Goal: Contribute content: Add original content to the website for others to see

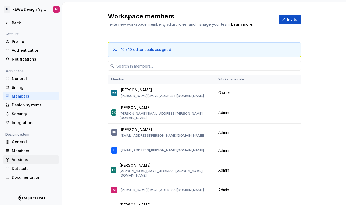
click at [27, 162] on div "Versions" at bounding box center [34, 159] width 45 height 5
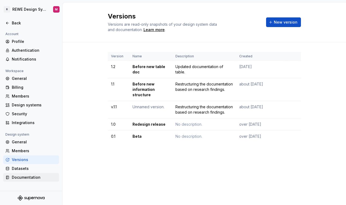
click at [20, 177] on div "Documentation" at bounding box center [34, 177] width 45 height 5
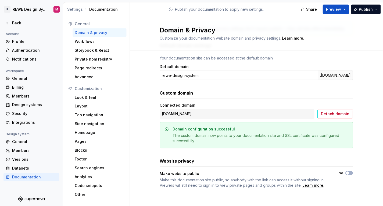
scroll to position [39, 0]
click at [18, 157] on div "Versions" at bounding box center [34, 159] width 45 height 5
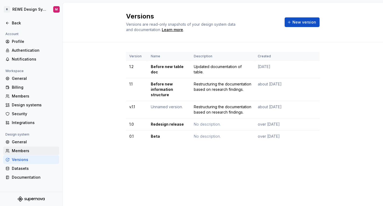
click at [25, 147] on div "Members" at bounding box center [31, 151] width 56 height 9
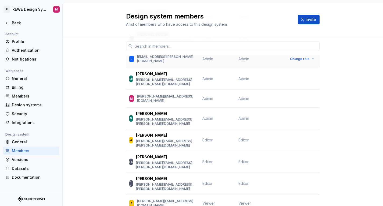
scroll to position [95, 0]
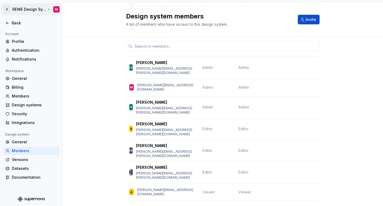
click at [43, 10] on html "R REWE Design System M Back Account Profile Authentication Notifications Worksp…" at bounding box center [191, 103] width 383 height 206
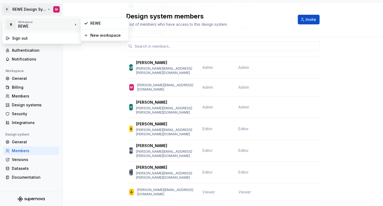
click at [47, 24] on div "REWE" at bounding box center [41, 26] width 46 height 5
click at [73, 135] on html "R REWE Design System M Back Account Profile Authentication Notifications Worksp…" at bounding box center [191, 103] width 383 height 206
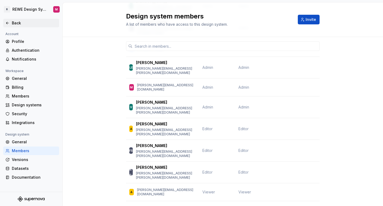
click at [21, 24] on div "Back" at bounding box center [34, 22] width 45 height 5
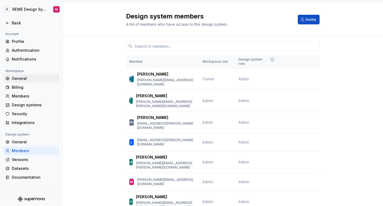
click at [21, 80] on div "General" at bounding box center [34, 78] width 45 height 5
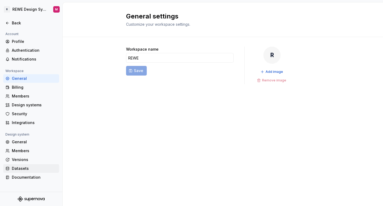
click at [31, 172] on div "Datasets" at bounding box center [31, 169] width 56 height 9
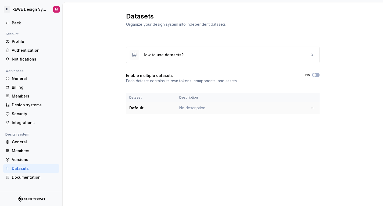
click at [135, 106] on div "Default" at bounding box center [150, 108] width 43 height 5
click at [312, 108] on html "R REWE Design System M Back Account Profile Authentication Notifications Worksp…" at bounding box center [191, 103] width 383 height 206
drag, startPoint x: 251, startPoint y: 133, endPoint x: 229, endPoint y: 125, distance: 23.0
click at [250, 133] on html "R REWE Design System M Back Account Profile Authentication Notifications Worksp…" at bounding box center [191, 103] width 383 height 206
click at [179, 52] on div "How to use datasets?" at bounding box center [156, 55] width 54 height 10
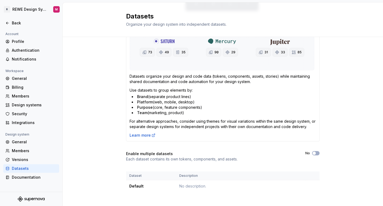
scroll to position [101, 0]
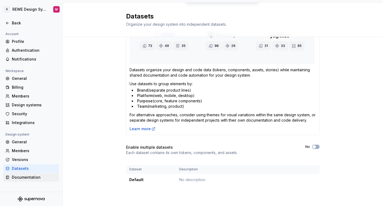
click at [28, 179] on div "Documentation" at bounding box center [34, 177] width 45 height 5
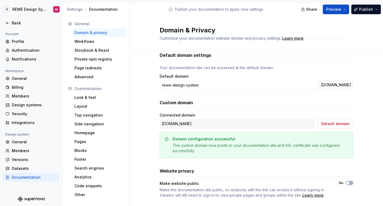
scroll to position [39, 0]
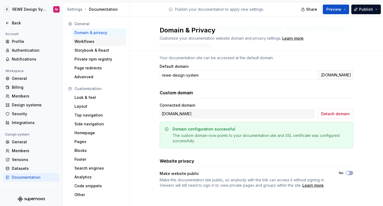
click at [103, 42] on div "Workflows" at bounding box center [99, 41] width 50 height 5
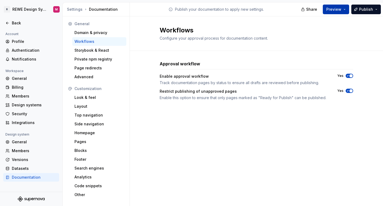
click at [342, 8] on button "Preview" at bounding box center [335, 10] width 26 height 10
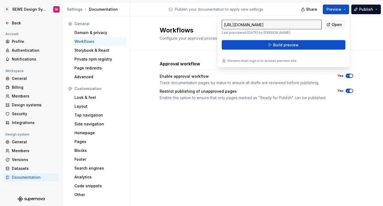
click at [163, 177] on div "Workflows Configure your approval process for documentation content. Approval w…" at bounding box center [256, 111] width 253 height 190
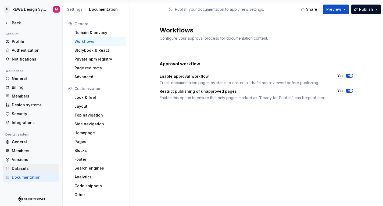
click at [36, 167] on div "Datasets" at bounding box center [34, 168] width 45 height 5
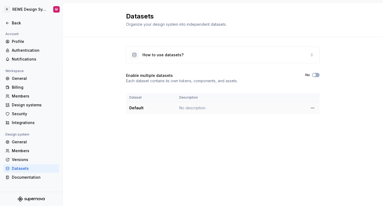
click at [134, 107] on div "Default" at bounding box center [150, 108] width 43 height 5
click at [313, 107] on html "R REWE Design System M Back Account Profile Authentication Notifications Worksp…" at bounding box center [191, 103] width 383 height 206
click at [220, 121] on html "R REWE Design System M Back Account Profile Authentication Notifications Worksp…" at bounding box center [191, 103] width 383 height 206
click at [158, 56] on div "How to use datasets?" at bounding box center [162, 54] width 41 height 5
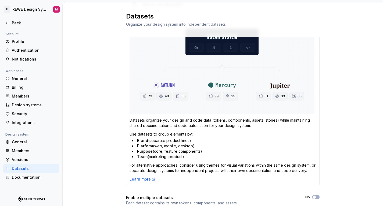
scroll to position [101, 0]
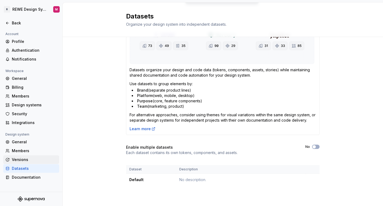
click at [30, 162] on div "Versions" at bounding box center [34, 159] width 45 height 5
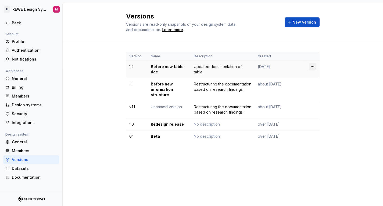
click at [313, 65] on html "R REWE Design System M Back Account Profile Authentication Notifications Worksp…" at bounding box center [191, 103] width 383 height 206
click at [181, 65] on html "R REWE Design System M Back Account Profile Authentication Notifications Worksp…" at bounding box center [191, 103] width 383 height 206
click at [157, 71] on td "Before new table doc" at bounding box center [168, 69] width 43 height 17
click at [123, 67] on div "Version Name Description Created 1.2 Before new table doc Updated documentation…" at bounding box center [223, 102] width 320 height 121
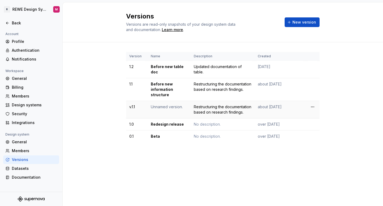
click at [142, 107] on td "v.1.1" at bounding box center [136, 109] width 21 height 17
click at [36, 108] on div "Design systems" at bounding box center [34, 105] width 45 height 5
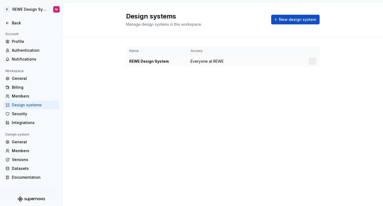
click at [167, 60] on div "REWE Design System" at bounding box center [156, 61] width 55 height 5
click at [313, 60] on div at bounding box center [312, 62] width 8 height 8
click at [314, 61] on html "R REWE Design System M Back Account Profile Authentication Notifications Worksp…" at bounding box center [191, 103] width 383 height 206
click at [155, 97] on html "R REWE Design System M Back Account Profile Authentication Notifications Worksp…" at bounding box center [191, 103] width 383 height 206
click at [7, 23] on icon at bounding box center [7, 23] width 2 height 2
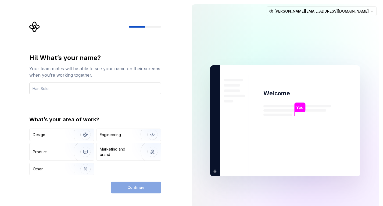
click at [72, 85] on input "text" at bounding box center [95, 89] width 132 height 12
type input "m"
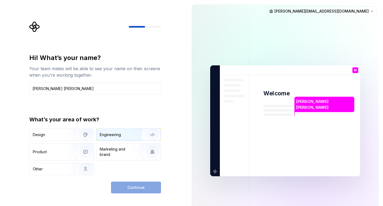
type input "[PERSON_NAME] [PERSON_NAME]"
click at [154, 134] on img "button" at bounding box center [149, 135] width 34 height 36
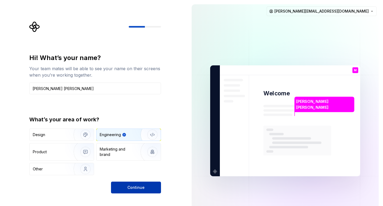
click at [152, 183] on button "Continue" at bounding box center [136, 188] width 50 height 12
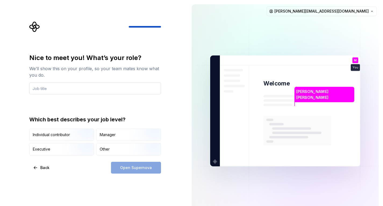
click at [68, 84] on input "text" at bounding box center [95, 89] width 132 height 12
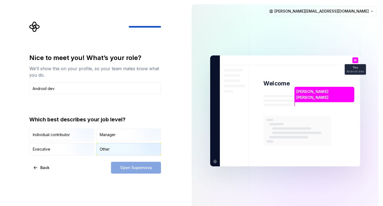
type input "Android dev"
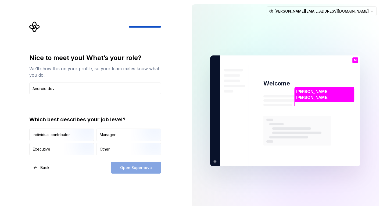
drag, startPoint x: 132, startPoint y: 148, endPoint x: 137, endPoint y: 160, distance: 13.1
click at [132, 148] on img "button" at bounding box center [147, 156] width 34 height 36
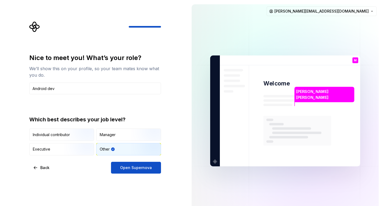
click at [140, 167] on span "Open Supernova" at bounding box center [136, 167] width 32 height 5
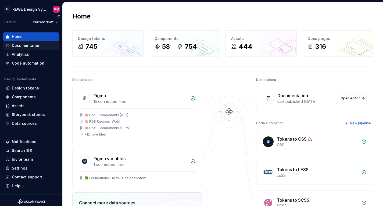
click at [28, 47] on div "Documentation" at bounding box center [26, 45] width 29 height 5
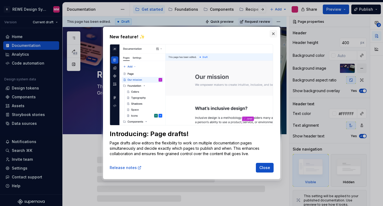
click at [272, 34] on button "button" at bounding box center [273, 34] width 8 height 8
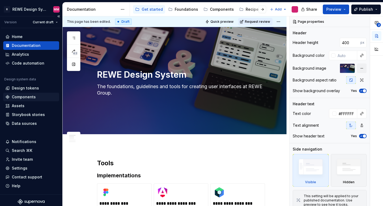
click at [41, 97] on div "Components" at bounding box center [31, 96] width 52 height 5
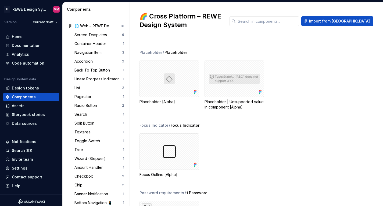
scroll to position [161, 0]
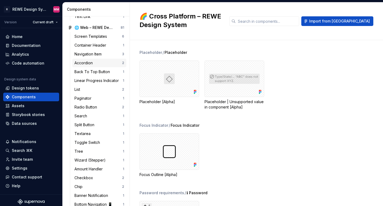
click at [101, 66] on div "Accordion 2" at bounding box center [99, 63] width 54 height 9
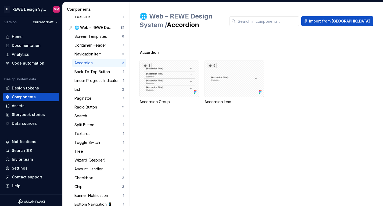
click at [216, 102] on div "Accordion Item" at bounding box center [234, 101] width 60 height 5
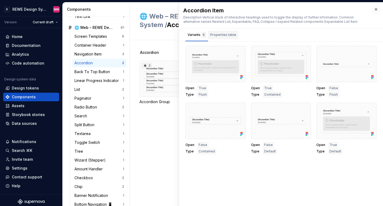
click at [229, 39] on div "Properties table" at bounding box center [223, 36] width 30 height 11
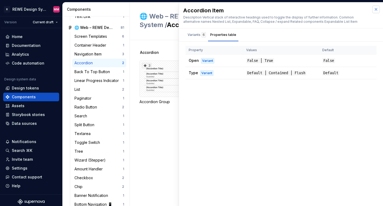
click at [346, 9] on button "button" at bounding box center [376, 10] width 8 height 8
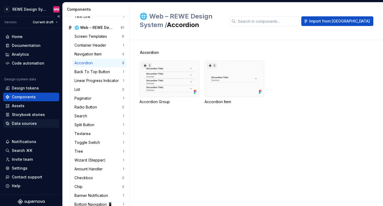
click at [34, 122] on div "Data sources" at bounding box center [24, 123] width 25 height 5
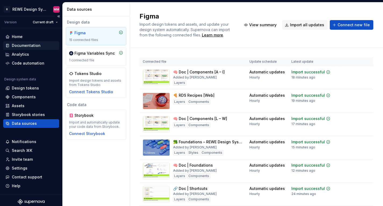
click at [21, 47] on div "Documentation" at bounding box center [26, 45] width 29 height 5
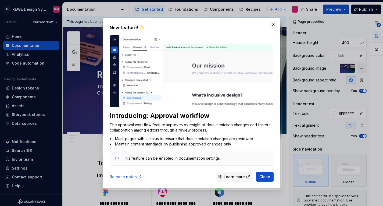
click at [273, 22] on button "button" at bounding box center [273, 25] width 8 height 8
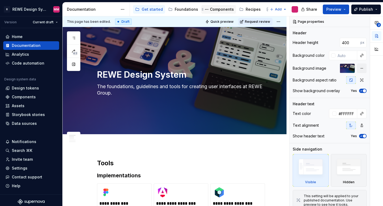
click at [221, 7] on div "Components" at bounding box center [222, 9] width 24 height 5
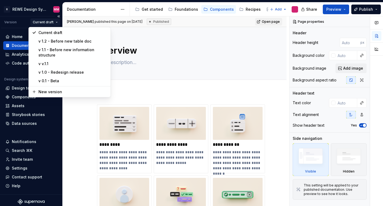
click at [43, 23] on html "R REWE Design System MM Version Current draft Home Documentation Analytics Code…" at bounding box center [191, 103] width 383 height 206
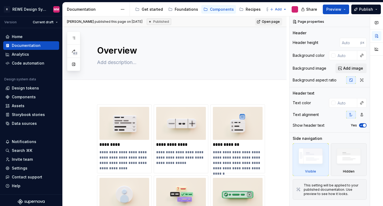
click at [209, 99] on html "R REWE Design System MM Version Current draft Home Documentation Analytics Code…" at bounding box center [191, 103] width 383 height 206
click at [113, 138] on img at bounding box center [124, 123] width 50 height 33
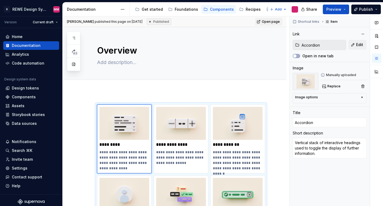
click at [205, 9] on button "Page tree" at bounding box center [206, 9] width 6 height 6
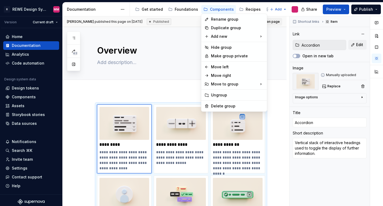
click at [183, 40] on html "R REWE Design System MM Version Current draft Home Documentation Analytics Code…" at bounding box center [191, 103] width 383 height 206
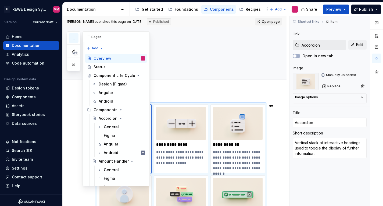
click at [73, 38] on icon "button" at bounding box center [73, 38] width 4 height 4
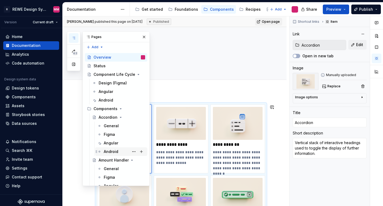
click at [114, 152] on div "Android" at bounding box center [111, 151] width 14 height 5
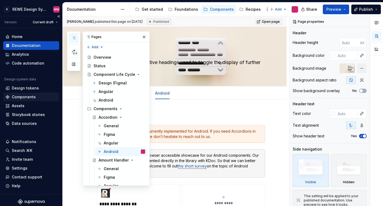
click at [22, 99] on div "Components" at bounding box center [24, 96] width 24 height 5
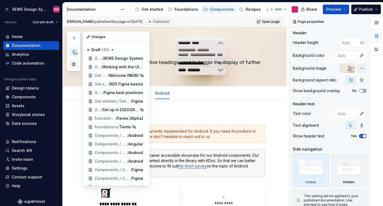
click at [76, 66] on button "button" at bounding box center [74, 65] width 10 height 10
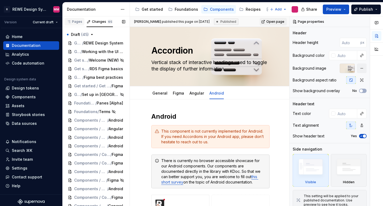
click at [77, 24] on div "Pages" at bounding box center [74, 22] width 20 height 8
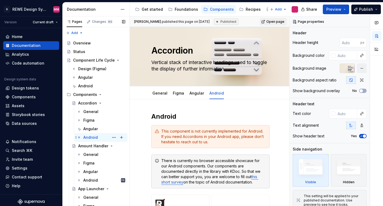
click at [97, 138] on div "Android" at bounding box center [90, 137] width 14 height 5
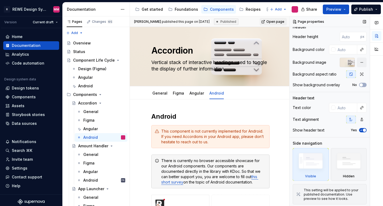
scroll to position [6, 0]
click at [88, 182] on div "Android" at bounding box center [90, 180] width 14 height 5
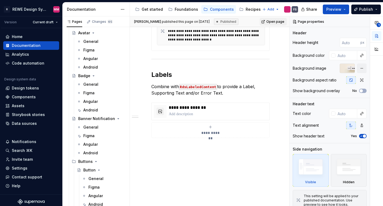
scroll to position [203, 0]
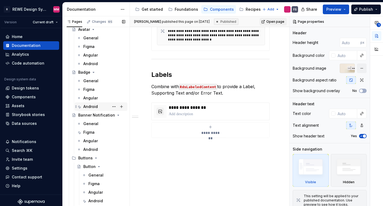
click at [91, 106] on div "Android" at bounding box center [90, 106] width 14 height 5
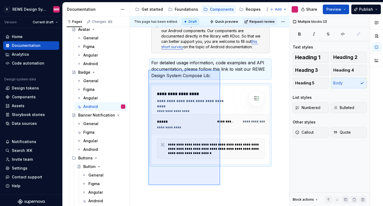
scroll to position [109, 0]
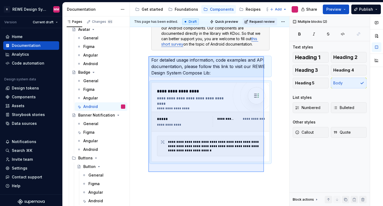
drag, startPoint x: 148, startPoint y: 91, endPoint x: 264, endPoint y: 172, distance: 141.2
click at [264, 172] on div "**********" at bounding box center [209, 111] width 159 height 190
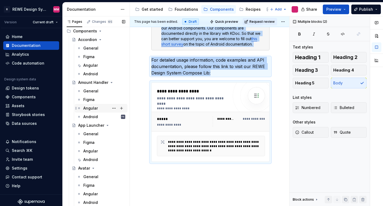
scroll to position [16, 0]
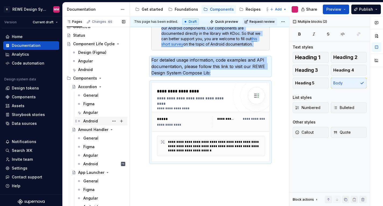
click at [103, 119] on div "Android" at bounding box center [104, 122] width 42 height 8
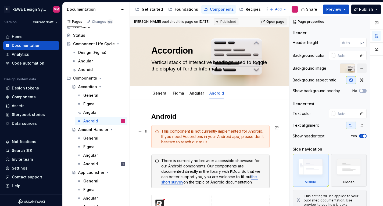
scroll to position [105, 0]
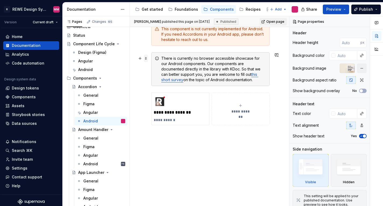
click at [146, 57] on span at bounding box center [146, 59] width 4 height 8
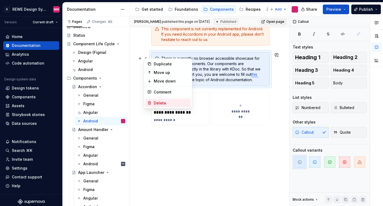
click at [161, 102] on div "Delete" at bounding box center [171, 103] width 35 height 5
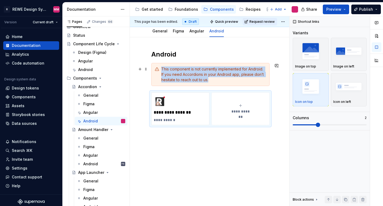
scroll to position [65, 0]
click at [140, 92] on button "button" at bounding box center [140, 96] width 8 height 8
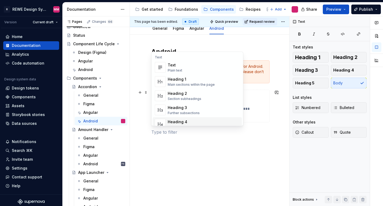
click at [168, 142] on p at bounding box center [210, 142] width 118 height 6
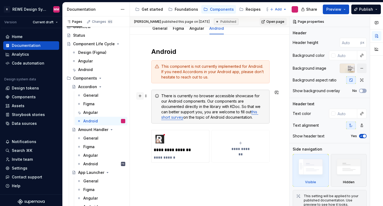
click at [141, 94] on button "button" at bounding box center [140, 96] width 8 height 8
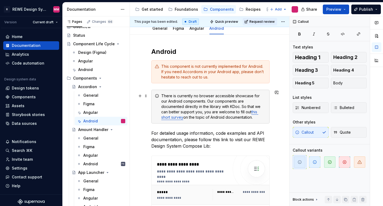
click at [163, 102] on div "There is currently no browser accessible showcase for our Android components. O…" at bounding box center [213, 106] width 105 height 27
click at [144, 96] on span at bounding box center [146, 96] width 4 height 8
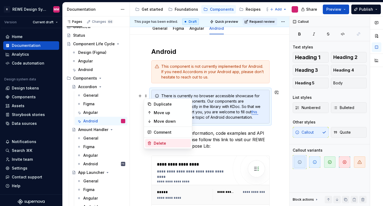
click at [154, 144] on div "Delete" at bounding box center [171, 143] width 35 height 5
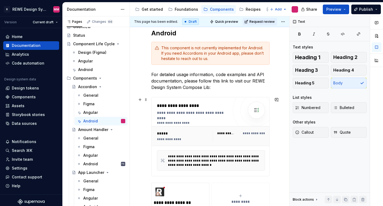
scroll to position [84, 0]
click at [22, 100] on div "Components" at bounding box center [31, 97] width 56 height 9
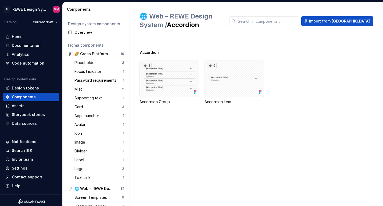
click at [173, 44] on div "Accordion 3 Accordion Group 6 Accordion Item" at bounding box center [260, 123] width 243 height 166
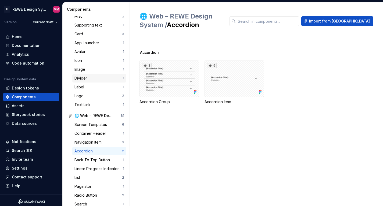
scroll to position [87, 0]
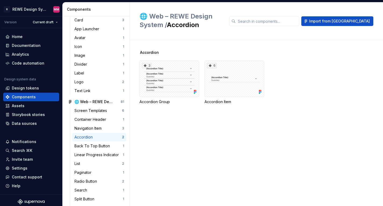
click at [87, 137] on div "Accordion" at bounding box center [84, 137] width 20 height 5
click at [235, 74] on div "6" at bounding box center [234, 79] width 60 height 37
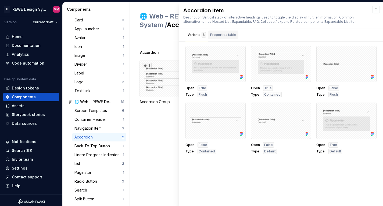
click at [215, 36] on div "Properties table" at bounding box center [223, 34] width 26 height 5
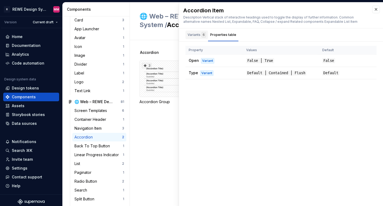
click at [192, 33] on div "Variants 6" at bounding box center [196, 34] width 18 height 5
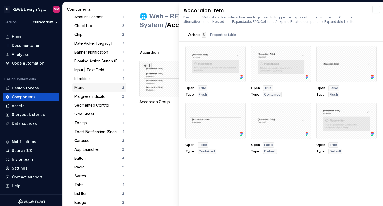
scroll to position [840, 0]
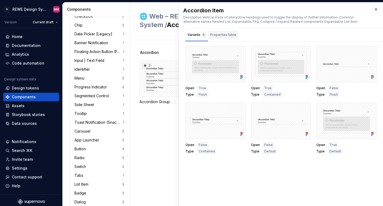
click at [219, 36] on div "Properties table" at bounding box center [223, 34] width 26 height 5
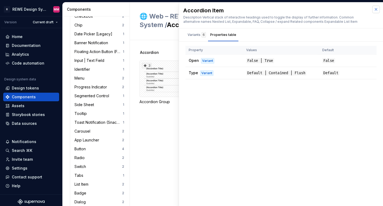
click at [346, 12] on button "button" at bounding box center [376, 10] width 8 height 8
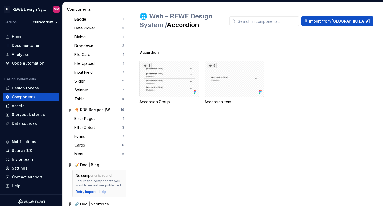
scroll to position [528, 0]
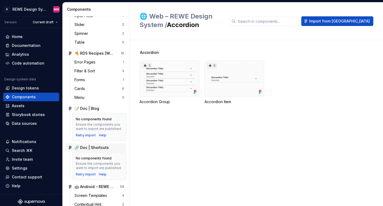
click at [100, 152] on div "🔗 Doc | Shortcuts" at bounding box center [96, 148] width 60 height 9
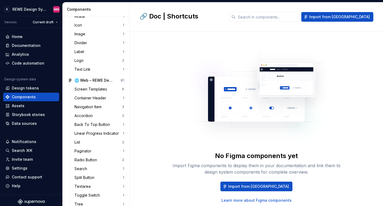
scroll to position [110, 0]
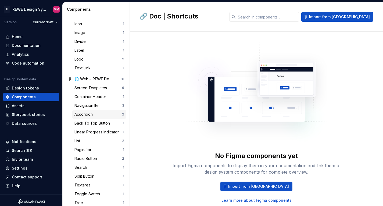
click at [107, 114] on div "Accordion" at bounding box center [98, 114] width 48 height 5
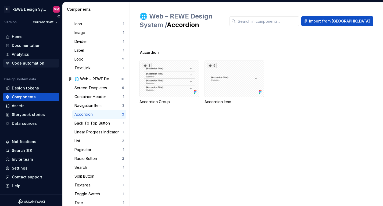
click at [24, 64] on div "Code automation" at bounding box center [28, 63] width 32 height 5
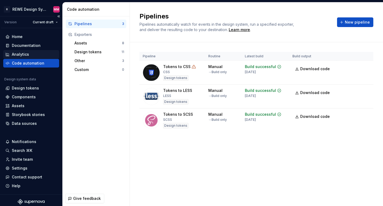
click at [32, 58] on div "Analytics" at bounding box center [31, 54] width 56 height 9
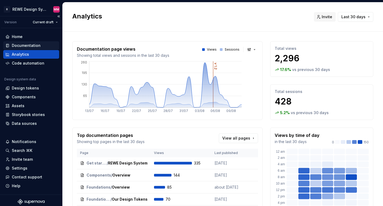
click at [17, 43] on div "Documentation" at bounding box center [26, 45] width 29 height 5
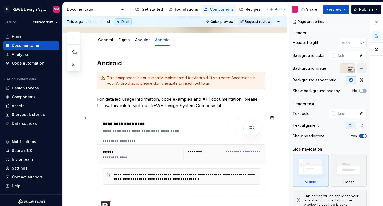
scroll to position [77, 0]
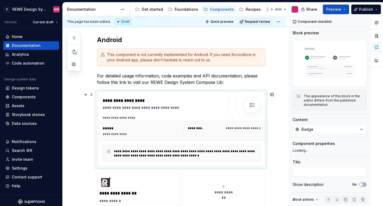
click at [251, 131] on div "**********" at bounding box center [243, 128] width 35 height 5
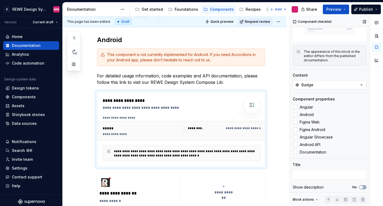
scroll to position [43, 0]
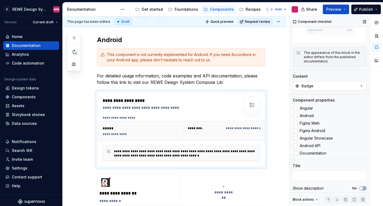
click at [328, 81] on button "Badge" at bounding box center [329, 86] width 74 height 10
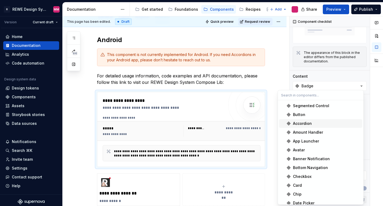
scroll to position [10, 0]
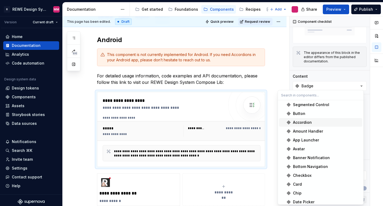
click at [314, 123] on div "Accordion" at bounding box center [326, 122] width 67 height 5
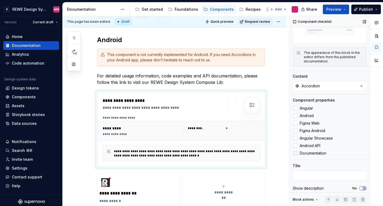
scroll to position [45, 0]
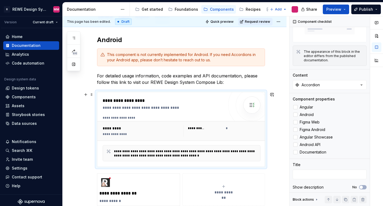
click at [106, 136] on div "**********" at bounding box center [141, 134] width 77 height 4
click at [109, 130] on div "*********" at bounding box center [141, 128] width 77 height 5
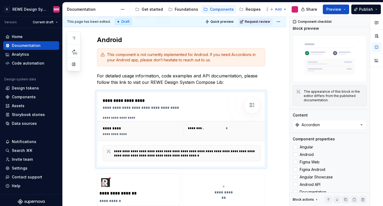
scroll to position [0, 0]
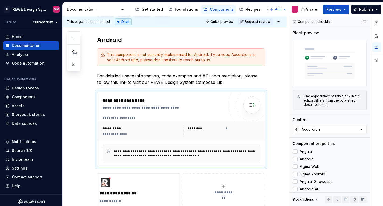
click at [315, 60] on img at bounding box center [329, 63] width 74 height 47
click at [222, 37] on h2 "Android" at bounding box center [181, 40] width 168 height 9
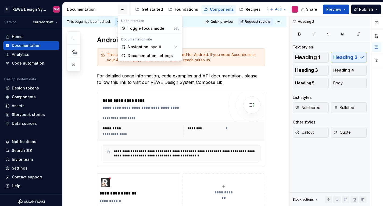
click at [122, 12] on html "R REWE Design System MM Version Current draft Home Documentation Analytics Code…" at bounding box center [191, 103] width 383 height 206
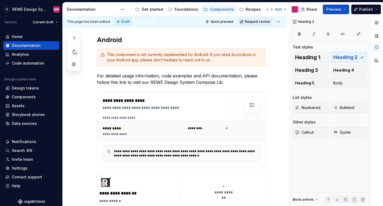
click at [93, 16] on html "R REWE Design System MM Version Current draft Home Documentation Analytics Code…" at bounding box center [191, 103] width 383 height 206
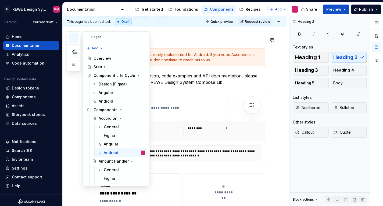
click at [75, 36] on icon "button" at bounding box center [73, 38] width 4 height 4
click at [133, 154] on button "Page tree" at bounding box center [134, 153] width 8 height 8
click at [277, 139] on html "R REWE Design System MM Version Current draft Home Documentation Analytics Code…" at bounding box center [191, 103] width 383 height 206
click at [31, 116] on div "Storybook stories" at bounding box center [28, 114] width 33 height 5
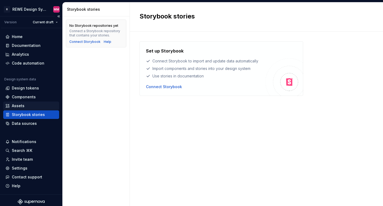
click at [26, 106] on div "Assets" at bounding box center [31, 105] width 52 height 5
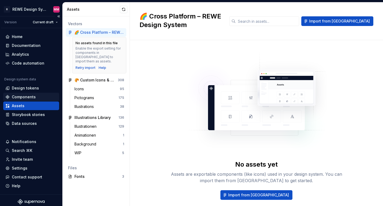
click at [41, 97] on div "Components" at bounding box center [31, 96] width 52 height 5
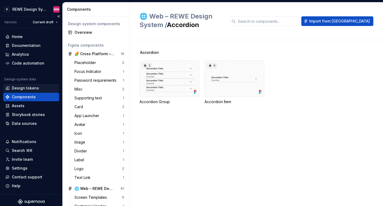
click at [21, 89] on div "Design tokens" at bounding box center [25, 88] width 27 height 5
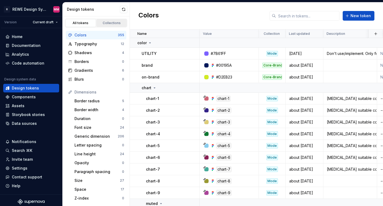
click at [107, 25] on div "Collections" at bounding box center [111, 23] width 27 height 4
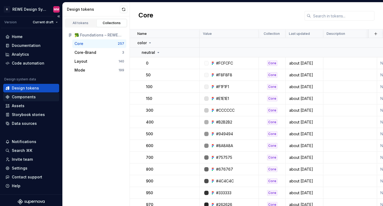
click at [27, 99] on div "Components" at bounding box center [24, 96] width 24 height 5
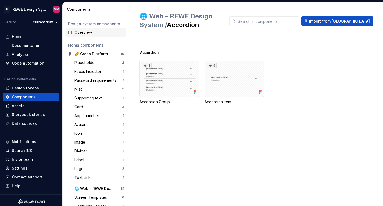
click at [87, 34] on div "Overview" at bounding box center [99, 32] width 50 height 5
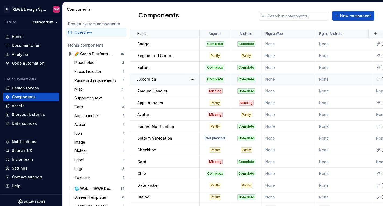
click at [325, 81] on td "None" at bounding box center [343, 80] width 57 height 12
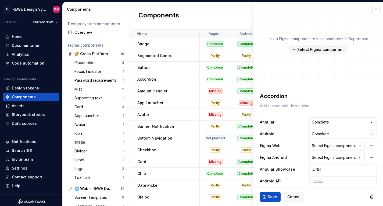
click at [346, 8] on button "button" at bounding box center [376, 10] width 8 height 8
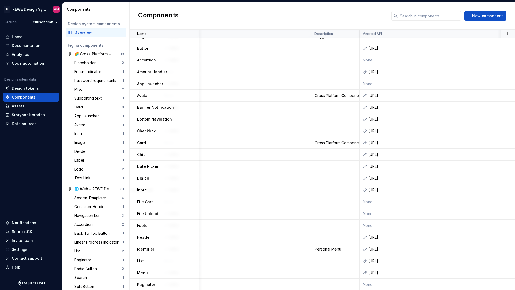
scroll to position [0, 212]
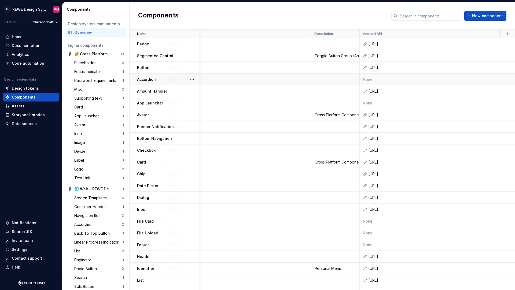
click at [346, 78] on td "None" at bounding box center [494, 80] width 268 height 12
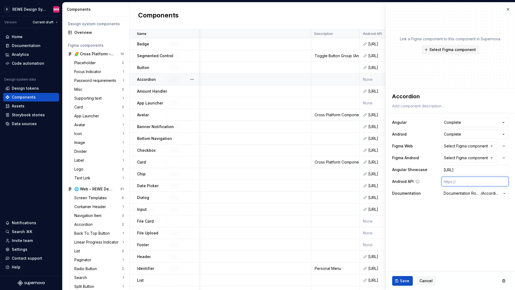
click at [346, 180] on input "text" at bounding box center [475, 182] width 67 height 10
paste input "[URL]"
type textarea "*"
type input "[URL]"
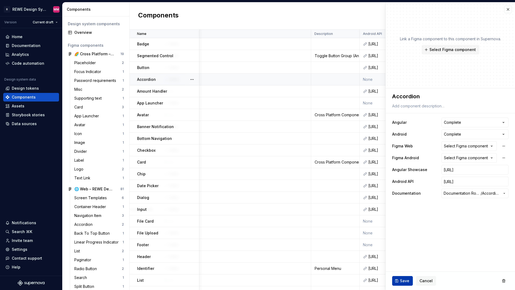
scroll to position [0, 0]
click at [346, 205] on span "Save" at bounding box center [404, 280] width 9 height 5
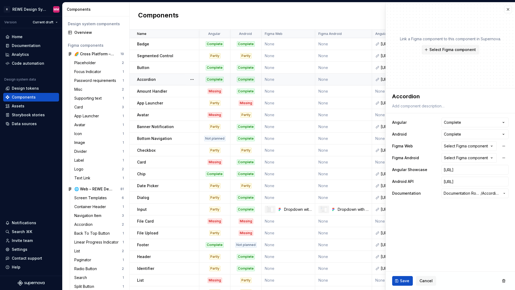
click at [250, 80] on div "Complete" at bounding box center [246, 79] width 18 height 5
click at [346, 205] on button "Save" at bounding box center [402, 281] width 21 height 10
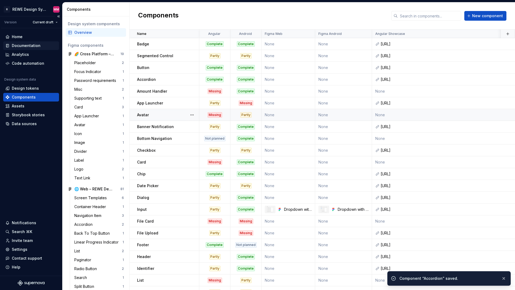
click at [19, 44] on div "Documentation" at bounding box center [26, 45] width 29 height 5
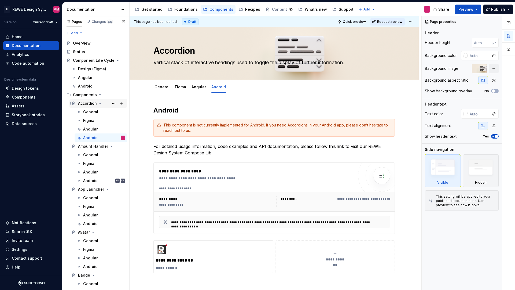
click at [100, 101] on icon "Page tree" at bounding box center [100, 103] width 4 height 4
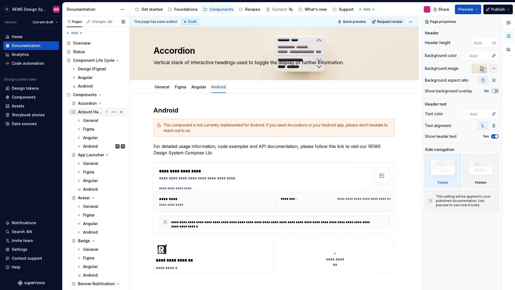
click at [105, 111] on icon "Page tree" at bounding box center [107, 112] width 4 height 4
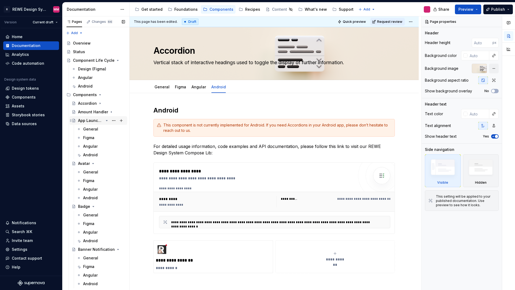
click at [106, 122] on icon "Page tree" at bounding box center [107, 120] width 4 height 4
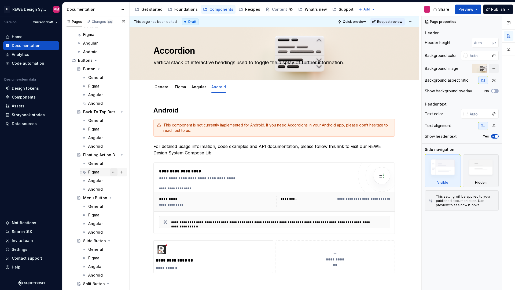
scroll to position [189, 0]
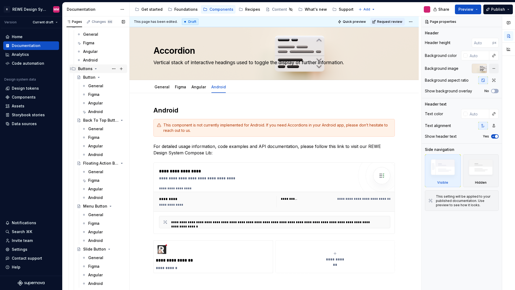
click at [95, 68] on icon "Page tree" at bounding box center [95, 68] width 1 height 1
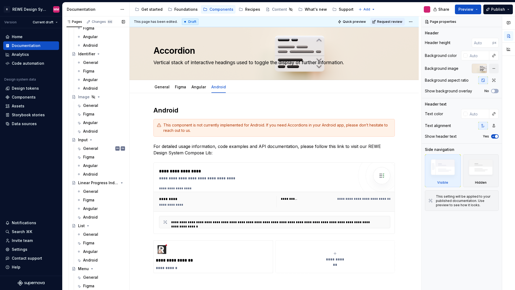
scroll to position [933, 0]
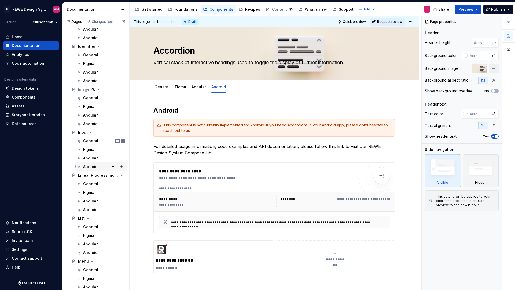
click at [94, 169] on div "Android" at bounding box center [90, 166] width 14 height 5
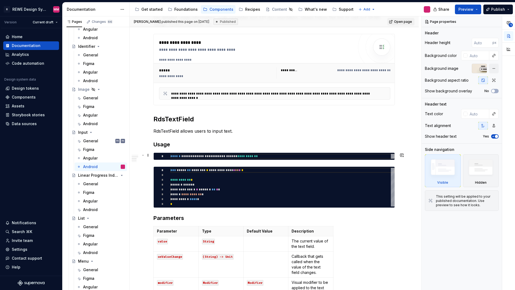
scroll to position [178, 0]
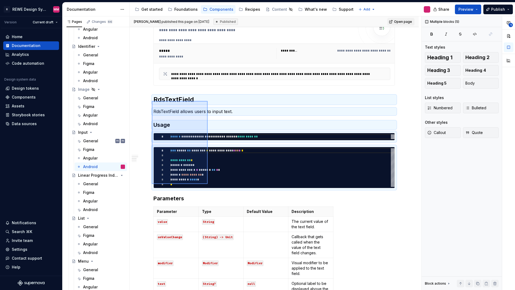
drag, startPoint x: 160, startPoint y: 113, endPoint x: 208, endPoint y: 184, distance: 85.5
click at [208, 184] on div "**********" at bounding box center [276, 153] width 292 height 274
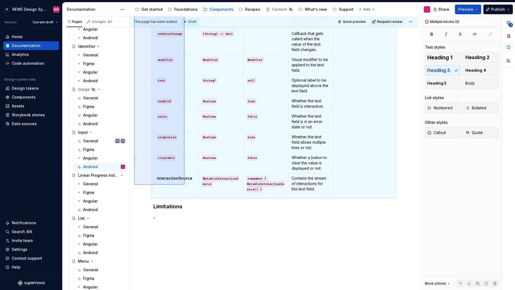
scroll to position [299, 0]
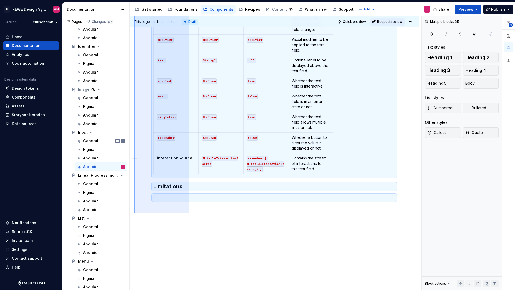
drag, startPoint x: 134, startPoint y: 96, endPoint x: 189, endPoint y: 213, distance: 129.8
click at [189, 205] on div "**********" at bounding box center [276, 153] width 292 height 274
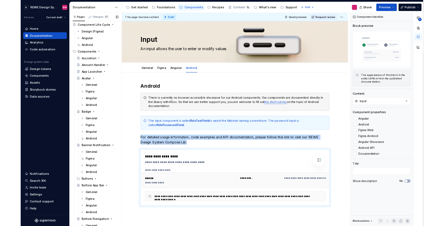
scroll to position [0, 0]
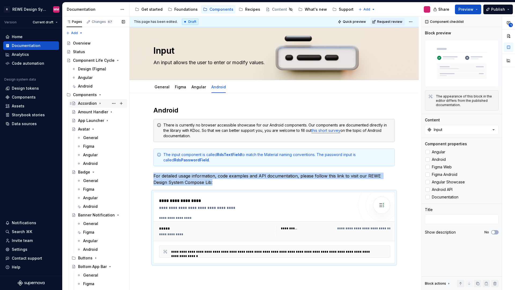
click at [86, 107] on div "Accordion" at bounding box center [101, 104] width 47 height 8
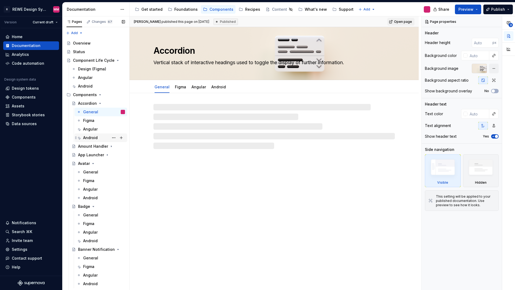
click at [88, 135] on div "Android" at bounding box center [90, 137] width 14 height 5
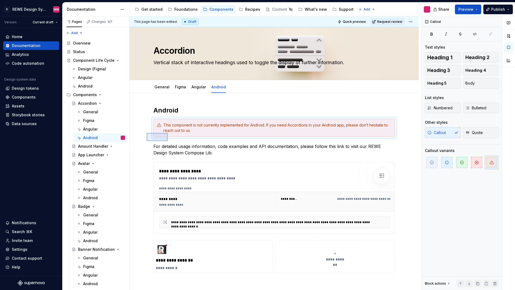
drag, startPoint x: 147, startPoint y: 141, endPoint x: 168, endPoint y: 133, distance: 22.4
click at [168, 133] on div "**********" at bounding box center [276, 153] width 292 height 274
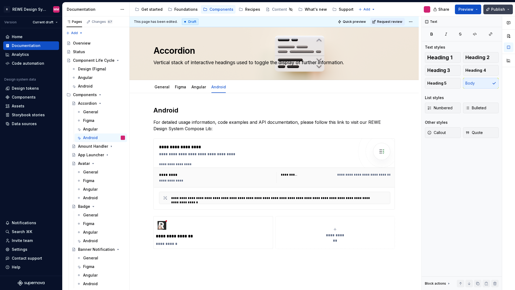
click at [346, 12] on span "Publish" at bounding box center [499, 9] width 14 height 5
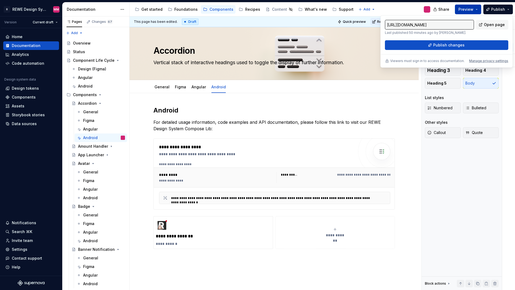
click at [346, 10] on span "Preview" at bounding box center [466, 9] width 15 height 5
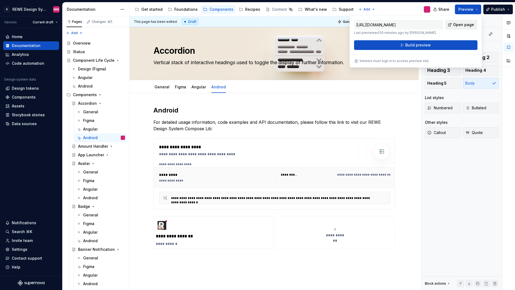
click at [346, 27] on span "Open page" at bounding box center [463, 24] width 21 height 5
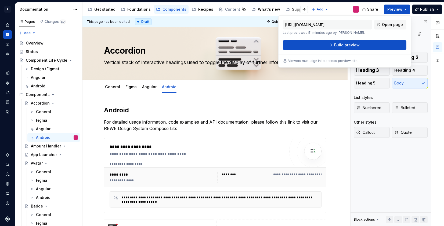
click at [346, 194] on div "Text Text styles Heading 1 Heading 2 Heading 3 Heading 4 Heading 5 Body List st…" at bounding box center [390, 121] width 80 height 210
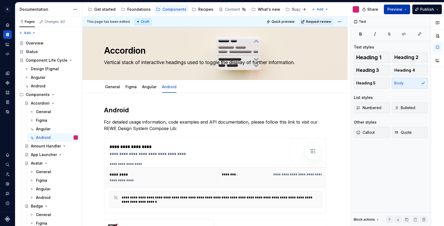
click at [346, 10] on span "Preview" at bounding box center [394, 9] width 15 height 5
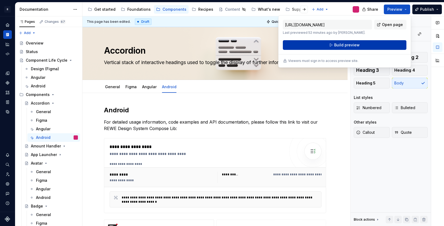
click at [346, 47] on button "Build preview" at bounding box center [344, 45] width 123 height 10
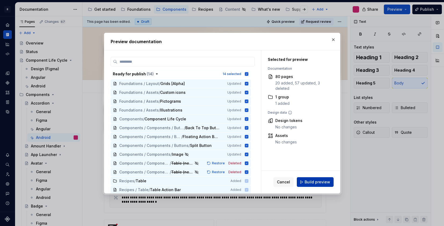
click at [329, 184] on span "Build preview" at bounding box center [317, 182] width 26 height 5
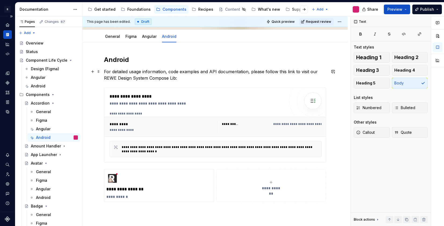
scroll to position [91, 0]
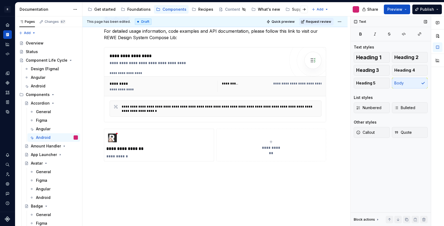
click at [346, 9] on button "Preview" at bounding box center [397, 10] width 26 height 10
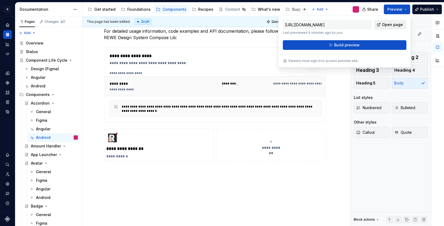
drag, startPoint x: 385, startPoint y: 46, endPoint x: 404, endPoint y: 20, distance: 32.0
click at [346, 38] on div "[URL][DOMAIN_NAME] Last previewed 4 minutes ago by you. Open page Build preview" at bounding box center [344, 35] width 123 height 30
click at [346, 24] on span "Open page" at bounding box center [392, 24] width 21 height 5
click at [325, 113] on div "**********" at bounding box center [215, 84] width 222 height 75
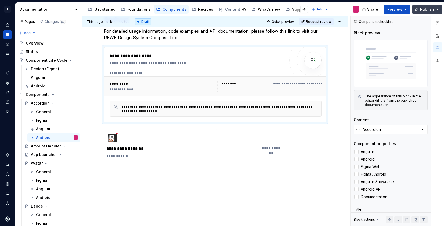
click at [346, 8] on button "Publish" at bounding box center [427, 10] width 30 height 10
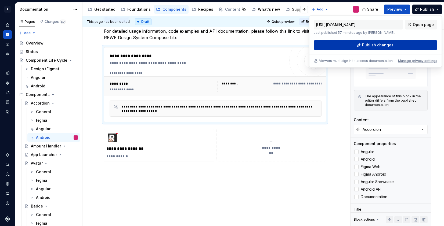
click at [346, 45] on button "Publish changes" at bounding box center [375, 45] width 123 height 10
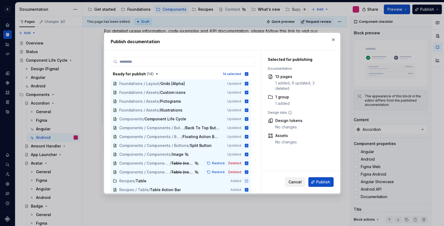
click at [299, 181] on span "Cancel" at bounding box center [294, 182] width 13 height 5
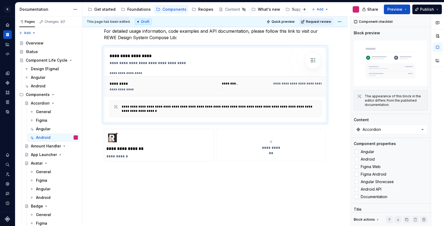
click at [346, 14] on div "Share Preview Publish" at bounding box center [403, 9] width 81 height 14
click at [346, 13] on button "Publish" at bounding box center [427, 10] width 30 height 10
click at [331, 8] on div "Accessibility guide for tree Page tree. Navigate the tree with the arrow keys. …" at bounding box center [222, 9] width 281 height 14
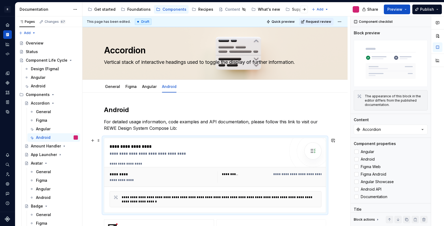
scroll to position [0, 0]
click at [11, 17] on button "Expand sidebar" at bounding box center [12, 17] width 8 height 8
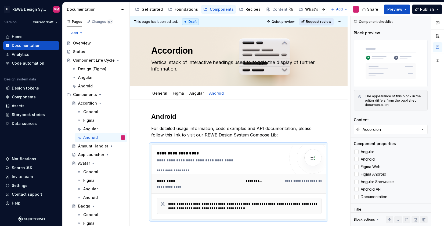
click at [306, 22] on button "Request review" at bounding box center [316, 22] width 34 height 8
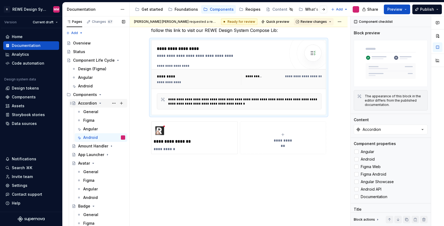
click at [100, 105] on icon "Page tree" at bounding box center [100, 103] width 4 height 4
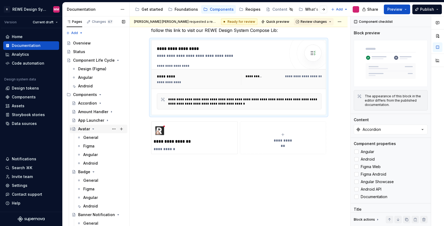
click at [93, 129] on icon "Page tree" at bounding box center [93, 129] width 4 height 4
click at [93, 137] on icon "Page tree" at bounding box center [93, 138] width 4 height 4
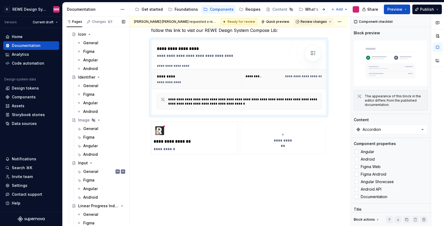
scroll to position [849, 0]
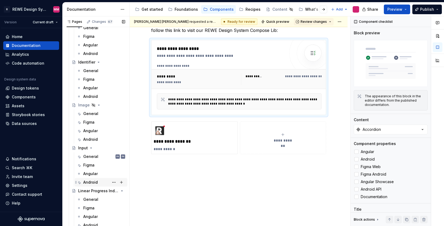
click at [98, 183] on div "Android" at bounding box center [104, 183] width 42 height 8
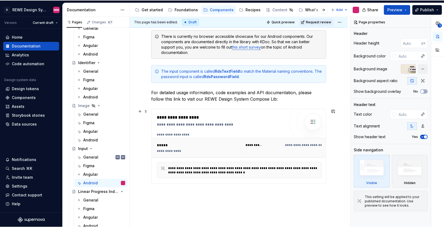
scroll to position [48, 0]
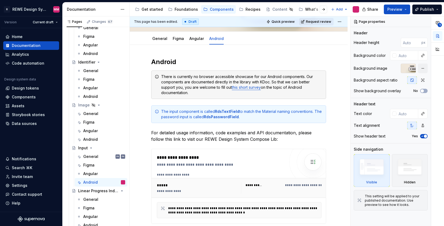
click at [310, 22] on span "Request review" at bounding box center [318, 22] width 25 height 4
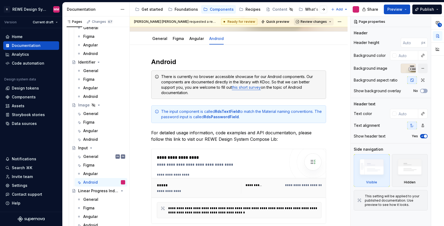
click at [328, 19] on button "Review changes" at bounding box center [314, 22] width 40 height 8
click at [254, 58] on h2 "Android" at bounding box center [238, 62] width 175 height 9
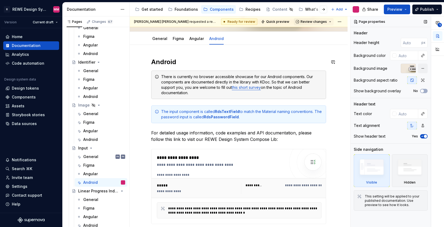
type textarea "*"
